Goal: Use online tool/utility

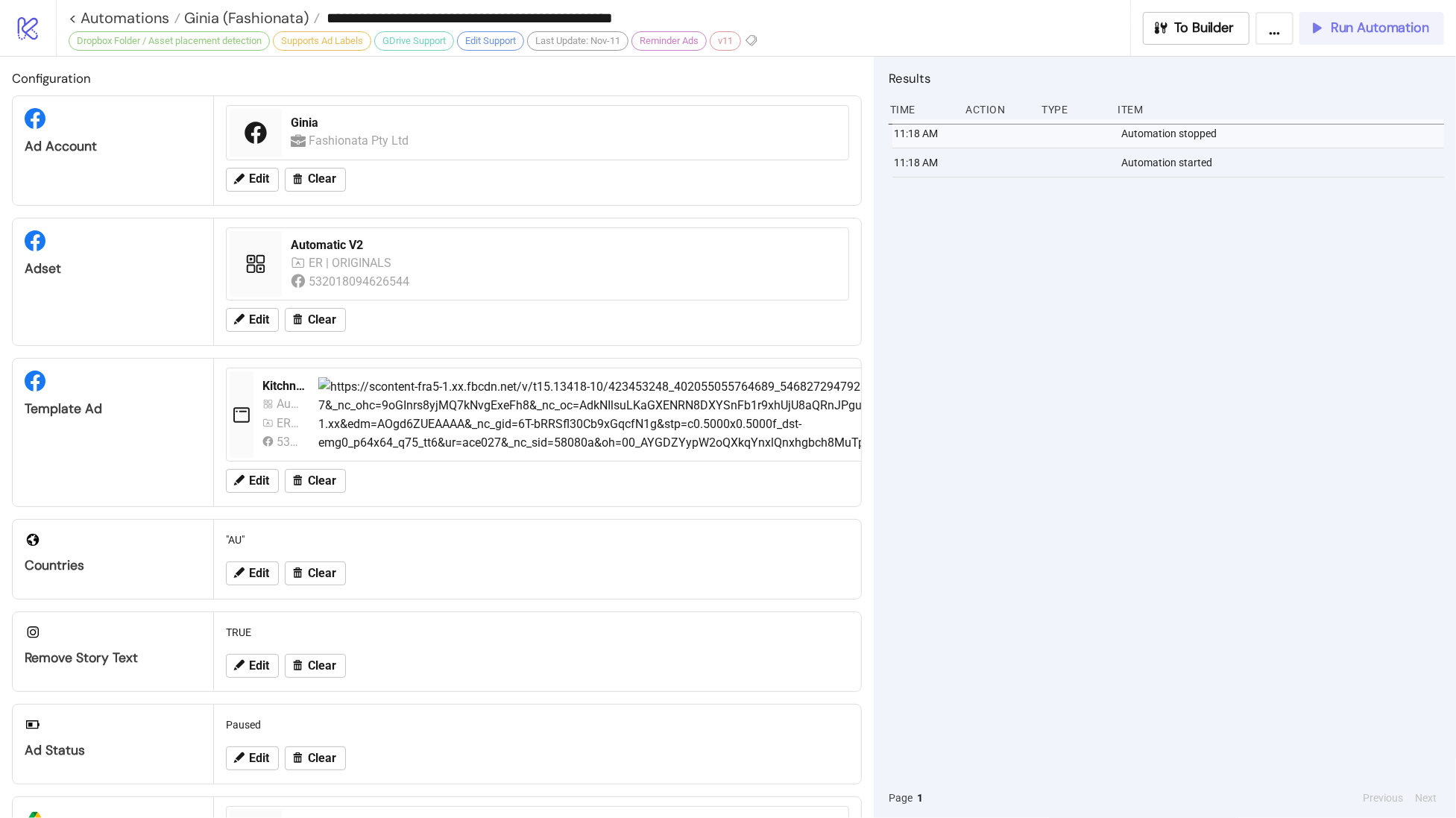
click at [1404, 29] on span "Run Automation" at bounding box center [1380, 28] width 98 height 17
click at [1357, 26] on span "Run Automation" at bounding box center [1380, 28] width 98 height 17
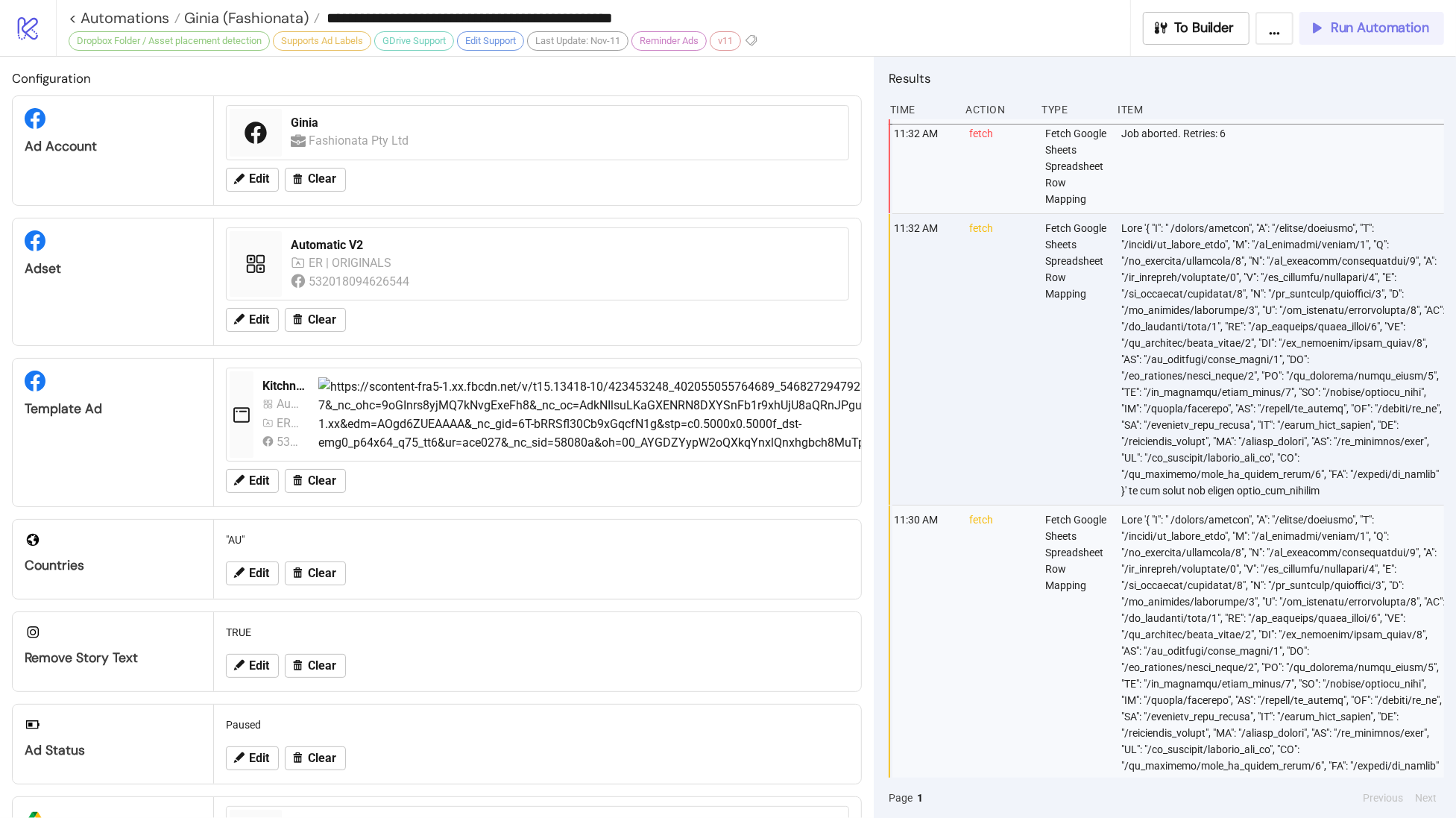
click at [1403, 33] on span "Run Automation" at bounding box center [1380, 28] width 98 height 17
click at [216, 19] on span "Ginia (Fashionata)" at bounding box center [245, 18] width 128 height 19
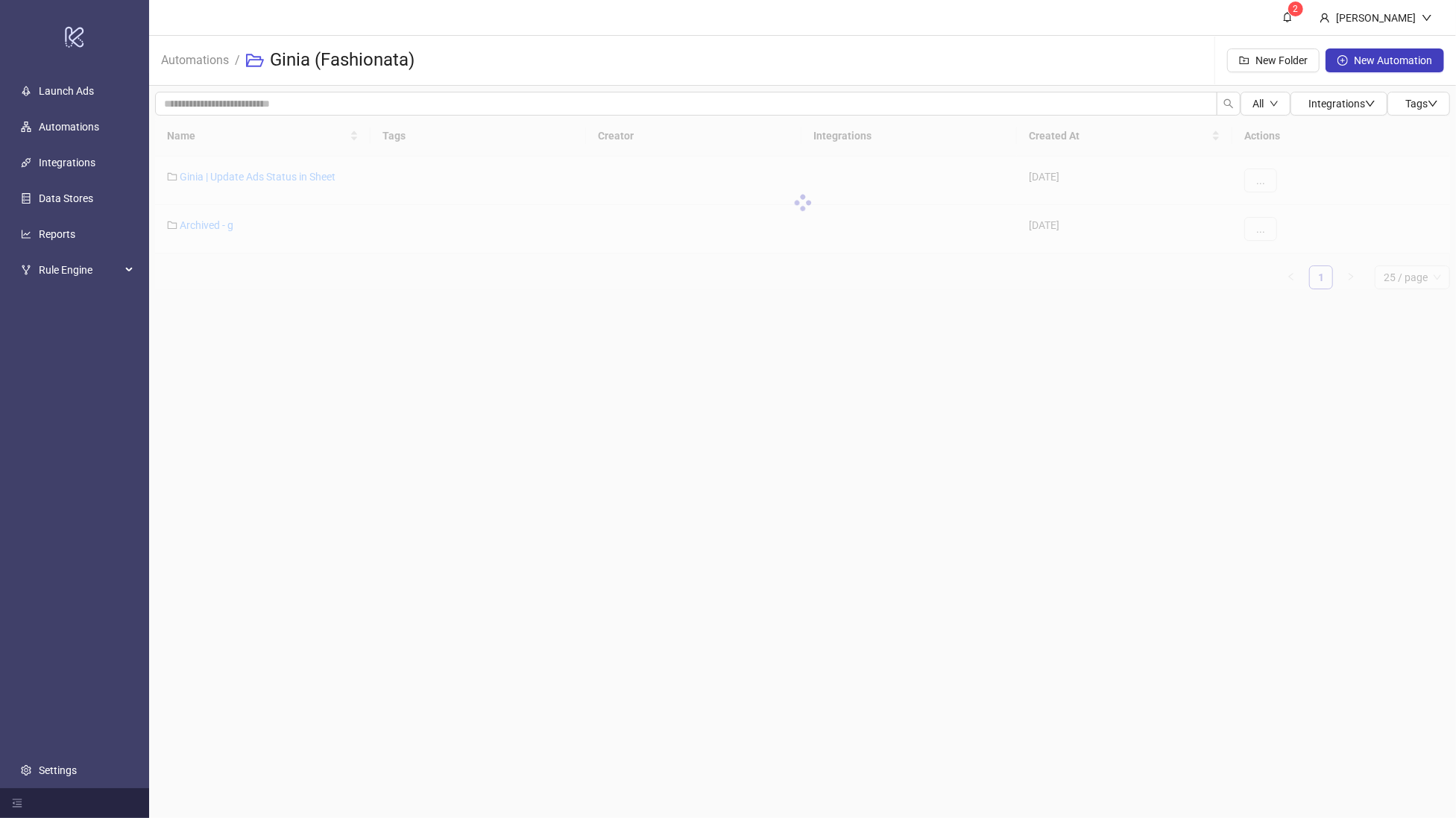
click at [1417, 566] on main "2 [PERSON_NAME] Automations / Ginia (Fashionata) New Folder New Automation All …" at bounding box center [803, 409] width 1307 height 818
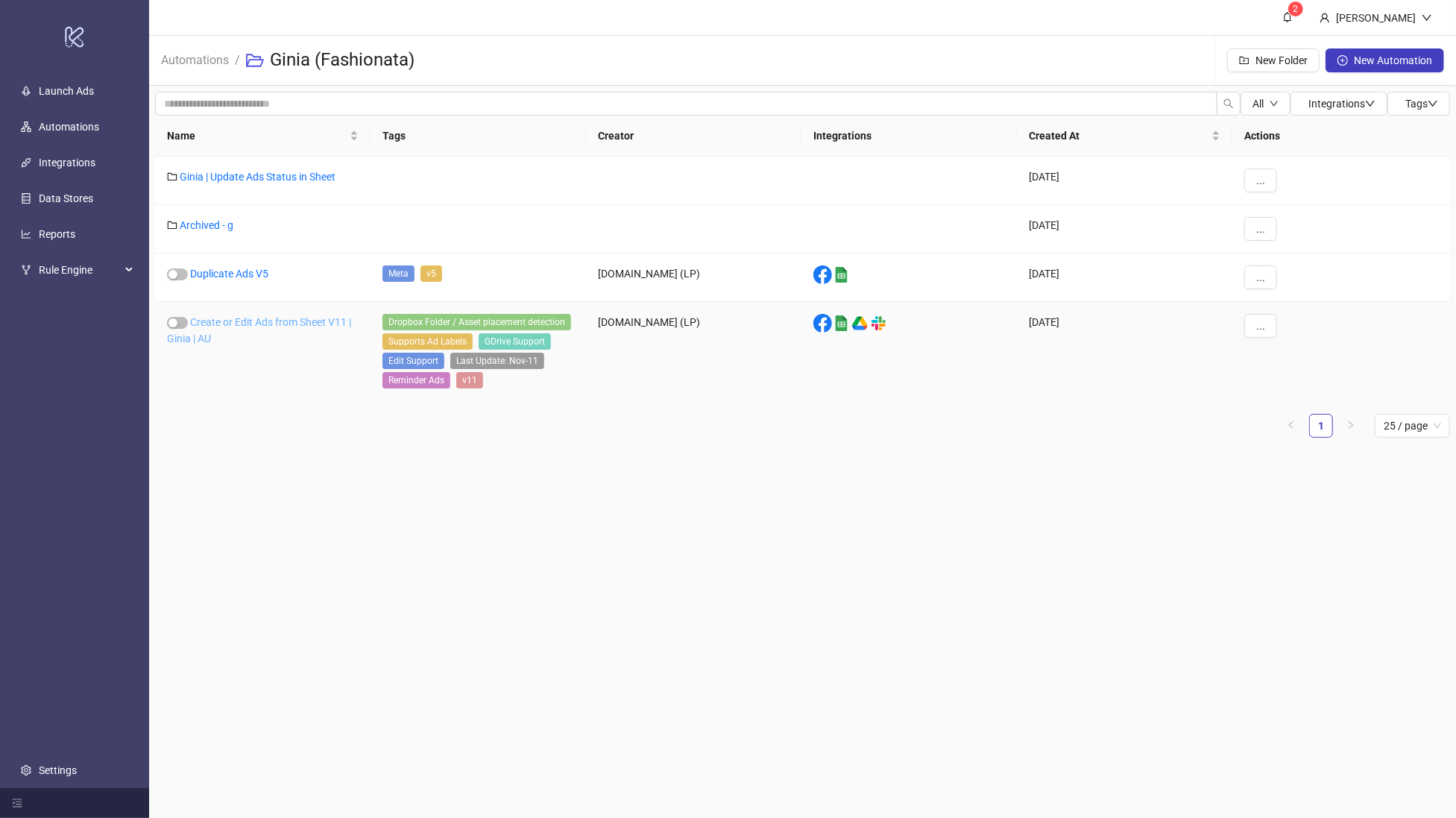
click at [277, 321] on link "Create or Edit Ads from Sheet V11 | Ginia | AU" at bounding box center [259, 331] width 184 height 29
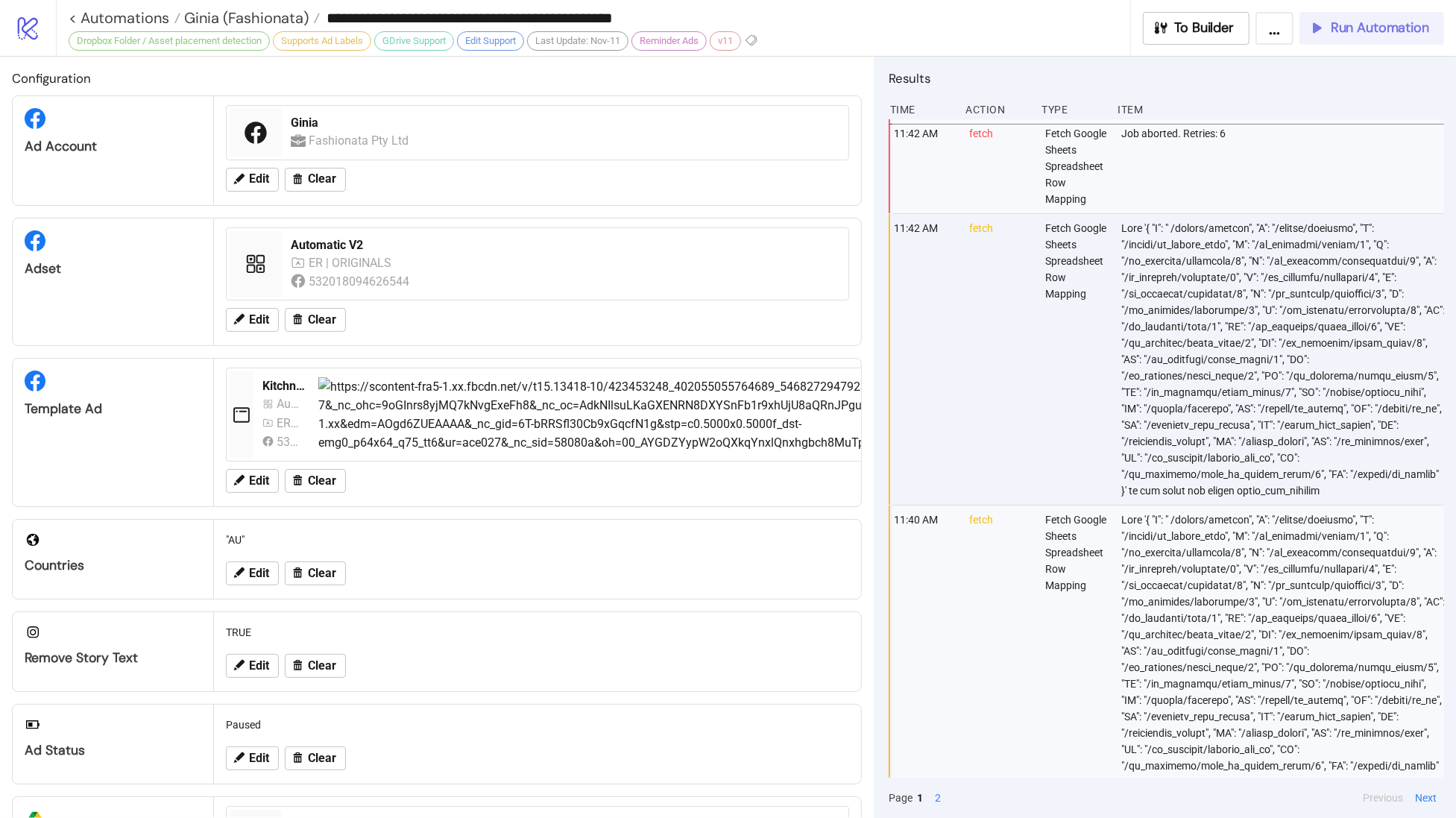
click at [1418, 26] on span "Run Automation" at bounding box center [1380, 28] width 98 height 17
